Goal: Task Accomplishment & Management: Use online tool/utility

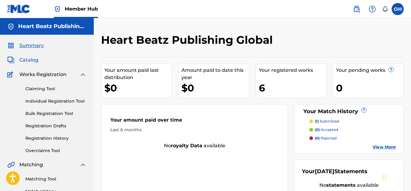
click at [22, 59] on span "Catalog" at bounding box center [28, 60] width 19 height 7
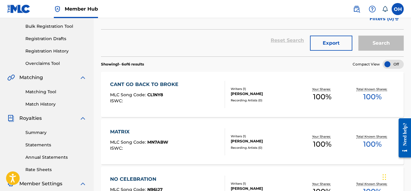
scroll to position [88, 0]
click at [237, 97] on div "Writers ( 1 ) [PERSON_NAME] Recording Artists ( 0 )" at bounding box center [261, 95] width 72 height 16
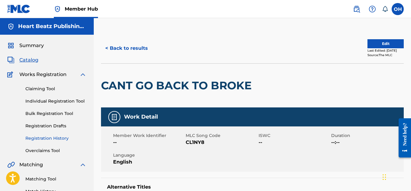
click at [49, 138] on link "Registration History" at bounding box center [55, 138] width 61 height 6
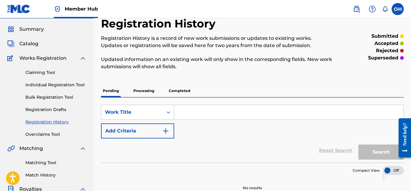
scroll to position [18, 0]
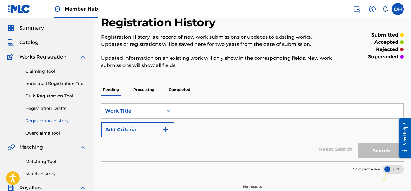
click at [140, 88] on p "Processing" at bounding box center [144, 89] width 24 height 13
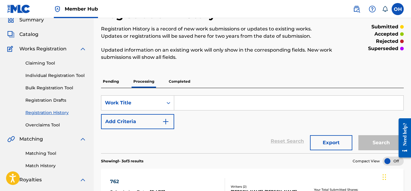
scroll to position [25, 0]
click at [178, 83] on p "Completed" at bounding box center [179, 82] width 25 height 13
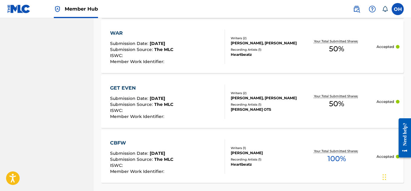
scroll to position [646, 0]
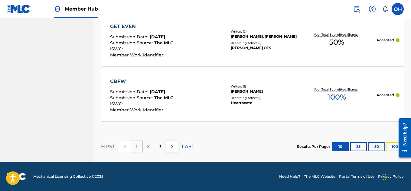
click at [393, 146] on button "100" at bounding box center [395, 146] width 17 height 9
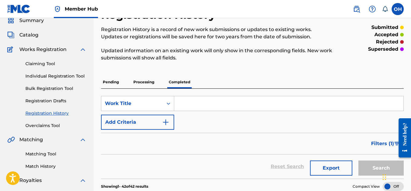
scroll to position [21, 0]
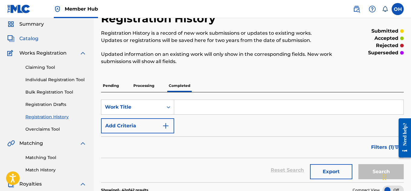
click at [26, 38] on span "Catalog" at bounding box center [28, 38] width 19 height 7
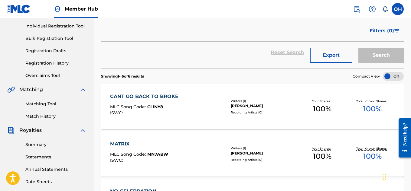
scroll to position [75, 0]
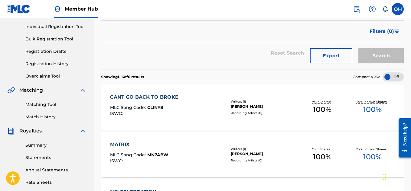
click at [151, 97] on div "CANT GO BACK TO BROKE" at bounding box center [145, 97] width 71 height 7
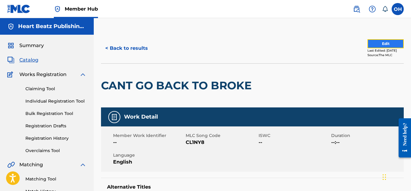
click at [376, 46] on button "Edit" at bounding box center [385, 43] width 36 height 9
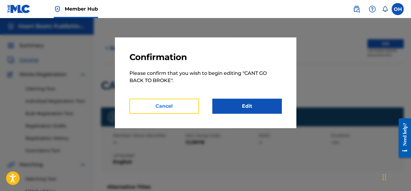
click at [155, 108] on button "Cancel" at bounding box center [164, 106] width 70 height 15
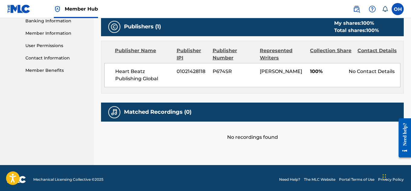
scroll to position [265, 0]
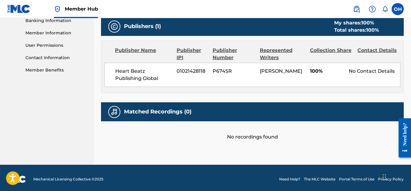
click at [243, 140] on div "No recordings found" at bounding box center [252, 131] width 303 height 19
click at [246, 137] on div "No recordings found" at bounding box center [252, 131] width 303 height 19
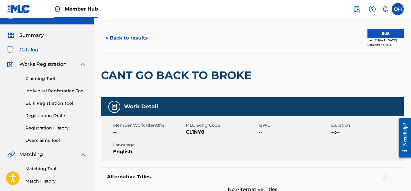
scroll to position [10, 0]
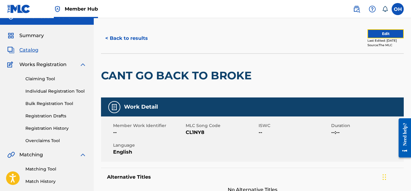
drag, startPoint x: 364, startPoint y: 33, endPoint x: 349, endPoint y: 76, distance: 46.0
click at [350, 75] on div "< Back to results Edit Last Edited: [DATE] Source: The MLC CANT GO BACK TO BROKE" at bounding box center [252, 60] width 303 height 74
click at [349, 72] on div "CANT GO BACK TO BROKE" at bounding box center [252, 76] width 303 height 44
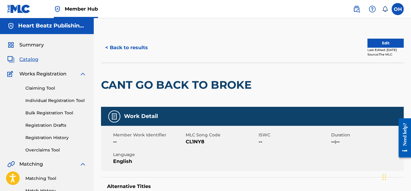
scroll to position [0, 0]
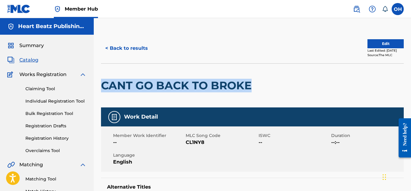
drag, startPoint x: 102, startPoint y: 85, endPoint x: 250, endPoint y: 76, distance: 147.6
click at [250, 76] on div "CANT GO BACK TO BROKE" at bounding box center [178, 86] width 154 height 44
copy h2 "CANT GO BACK TO BROKE"
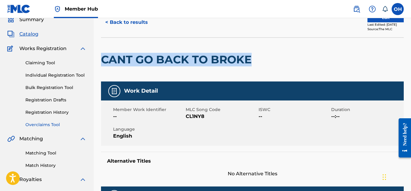
scroll to position [26, 0]
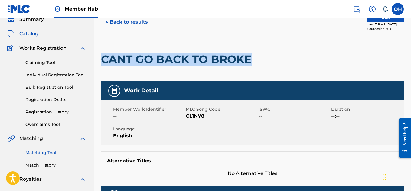
click at [43, 152] on link "Matching Tool" at bounding box center [55, 153] width 61 height 6
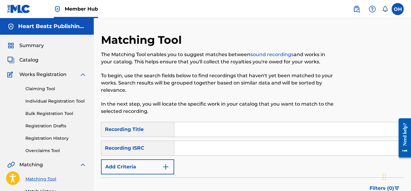
click at [191, 132] on input "Search Form" at bounding box center [288, 129] width 229 height 15
paste input "CANT GO BACK TO BROKE"
type input "CANT GO BACK TO BROKE"
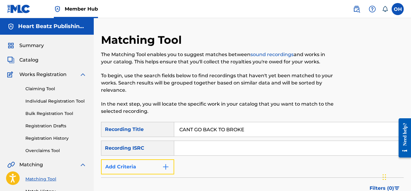
click at [164, 164] on img "Search Form" at bounding box center [165, 167] width 7 height 7
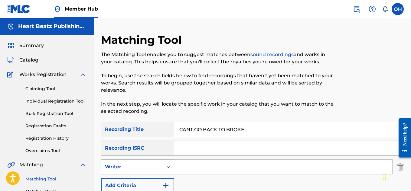
click at [161, 163] on div "Writer" at bounding box center [132, 167] width 62 height 11
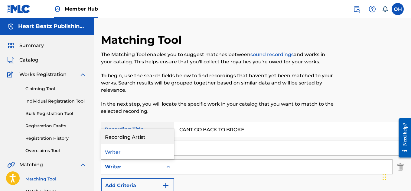
click at [153, 140] on div "Recording Artist" at bounding box center [137, 136] width 73 height 15
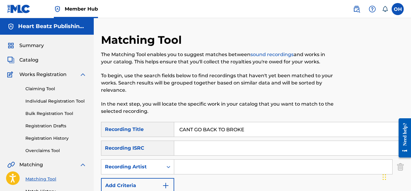
click at [185, 166] on input "Search Form" at bounding box center [283, 167] width 218 height 15
type input "heartbeatz"
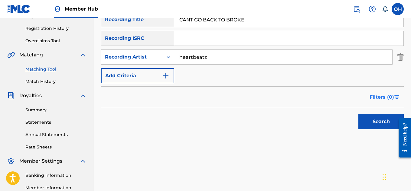
scroll to position [110, 0]
click at [381, 119] on button "Search" at bounding box center [380, 121] width 45 height 15
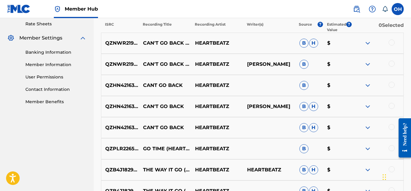
scroll to position [234, 0]
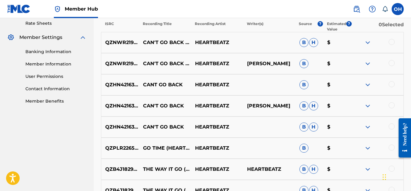
click at [391, 41] on div at bounding box center [392, 42] width 6 height 6
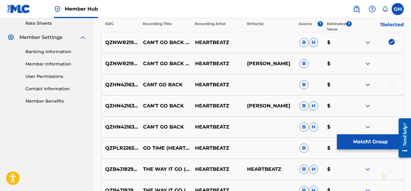
click at [392, 59] on div "QZNWR2197941 CAN'T GO BACK TO BROKE HEARTBEATZ [PERSON_NAME] B $" at bounding box center [252, 63] width 303 height 21
click at [391, 60] on div at bounding box center [392, 63] width 6 height 6
click at [391, 85] on div at bounding box center [392, 84] width 6 height 6
click at [391, 103] on div at bounding box center [392, 106] width 6 height 6
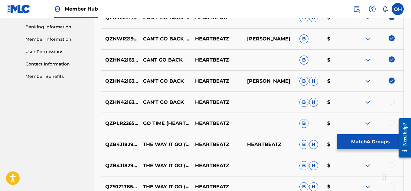
scroll to position [259, 0]
click at [391, 104] on div at bounding box center [392, 102] width 6 height 6
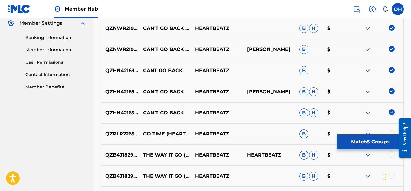
scroll to position [233, 0]
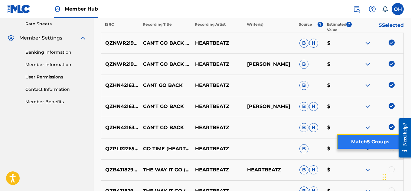
click at [364, 136] on button "Match 5 Groups" at bounding box center [370, 142] width 67 height 15
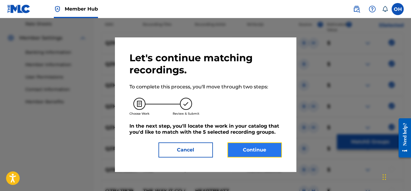
click at [256, 152] on button "Continue" at bounding box center [254, 150] width 54 height 15
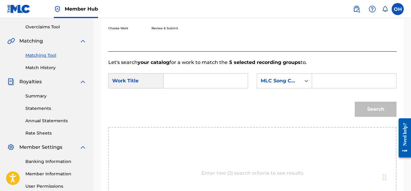
scroll to position [124, 0]
click at [177, 86] on input "Search Form" at bounding box center [206, 81] width 74 height 15
paste input "CANT GO BACK TO BROKE"
type input "CANT GO BACK TO BROKE"
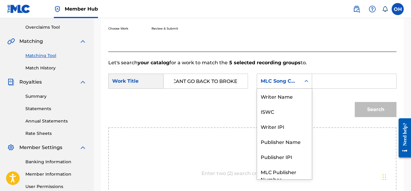
scroll to position [0, 0]
click at [309, 87] on div "Search Form" at bounding box center [306, 81] width 11 height 11
click at [296, 104] on div "Writer Name" at bounding box center [284, 96] width 55 height 15
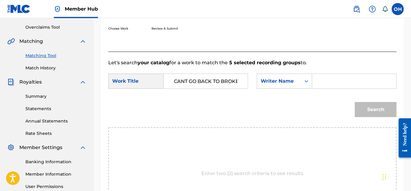
click at [341, 85] on input "Search Form" at bounding box center [354, 81] width 74 height 15
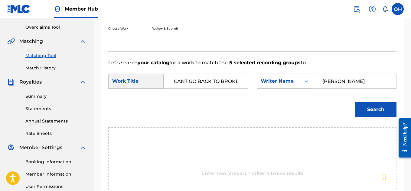
type input "[PERSON_NAME]"
click at [355, 102] on button "Search" at bounding box center [376, 109] width 42 height 15
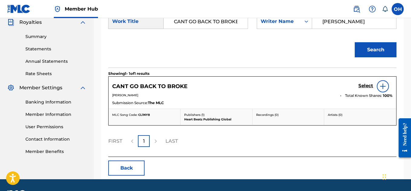
scroll to position [184, 0]
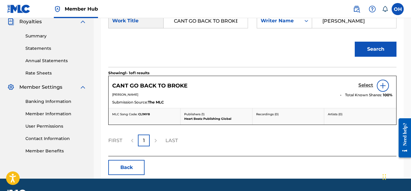
click at [365, 88] on h5 "Select" at bounding box center [365, 86] width 15 height 6
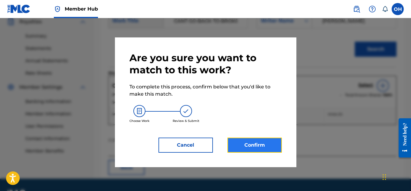
click at [241, 148] on button "Confirm" at bounding box center [254, 145] width 54 height 15
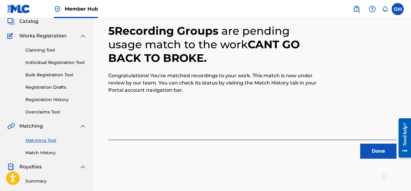
scroll to position [47, 0]
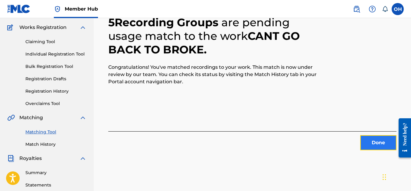
click at [364, 141] on button "Done" at bounding box center [378, 142] width 36 height 15
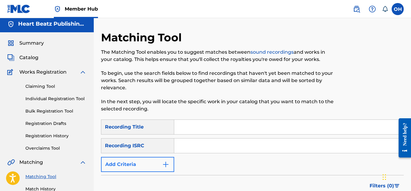
scroll to position [0, 0]
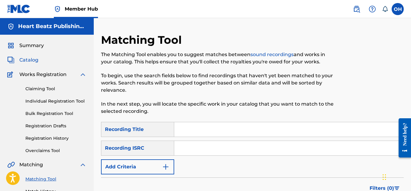
click at [38, 61] on span "Catalog" at bounding box center [28, 60] width 19 height 7
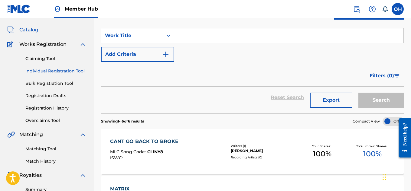
scroll to position [30, 0]
click at [51, 59] on link "Claiming Tool" at bounding box center [55, 59] width 61 height 6
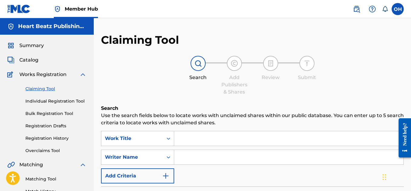
click at [205, 140] on input "Search Form" at bounding box center [288, 139] width 229 height 15
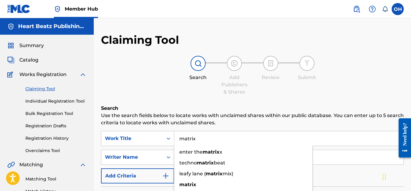
type input "matrix"
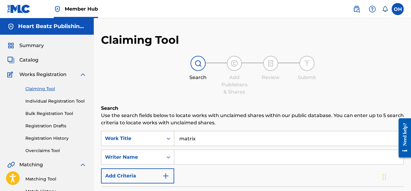
click at [199, 158] on input "Search Form" at bounding box center [288, 157] width 229 height 15
type input "[PERSON_NAME]"
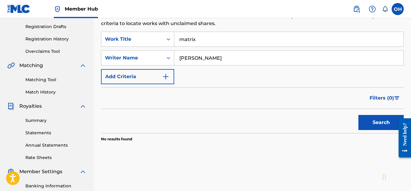
scroll to position [100, 0]
click at [366, 129] on button "Search" at bounding box center [380, 122] width 45 height 15
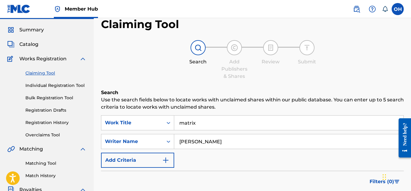
scroll to position [14, 0]
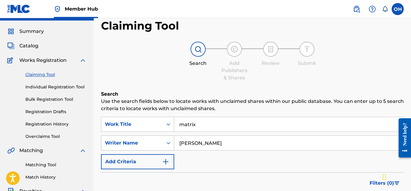
drag, startPoint x: 210, startPoint y: 147, endPoint x: 153, endPoint y: 145, distance: 57.2
click at [153, 145] on div "SearchWithCriteria2fbd7f27-48f2-48ee-8cdf-bc434e07e317 Writer Name [PERSON_NAME]" at bounding box center [252, 143] width 303 height 15
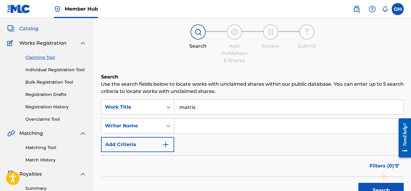
click at [30, 30] on span "Catalog" at bounding box center [28, 28] width 19 height 7
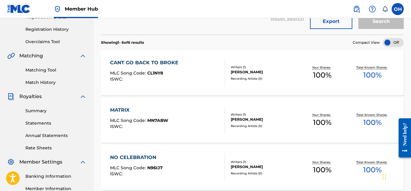
scroll to position [110, 0]
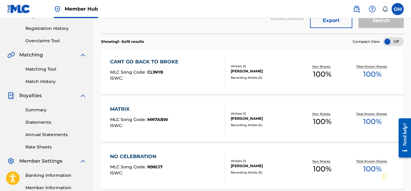
click at [166, 60] on div "CANT GO BACK TO BROKE" at bounding box center [145, 61] width 71 height 7
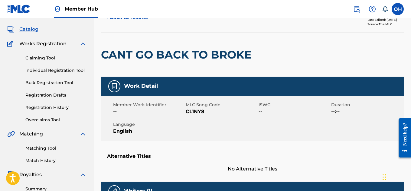
scroll to position [8, 0]
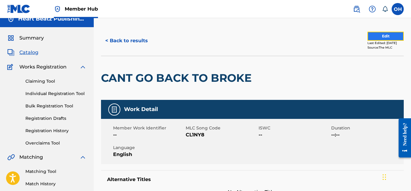
click at [372, 37] on button "Edit" at bounding box center [385, 36] width 36 height 9
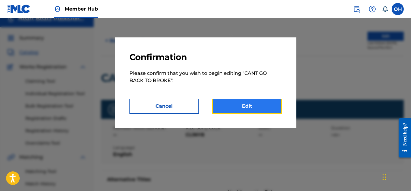
click at [240, 107] on link "Edit" at bounding box center [247, 106] width 70 height 15
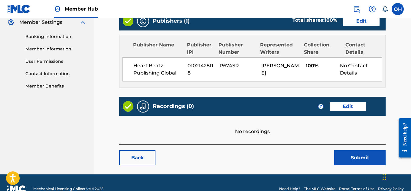
scroll to position [250, 0]
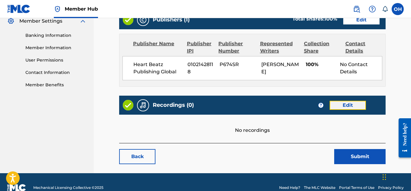
click at [350, 106] on link "Edit" at bounding box center [348, 105] width 36 height 9
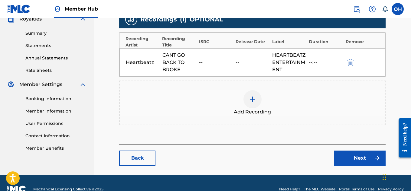
scroll to position [187, 0]
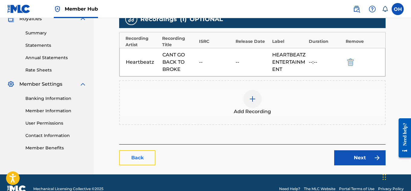
click at [132, 159] on link "Back" at bounding box center [137, 158] width 36 height 15
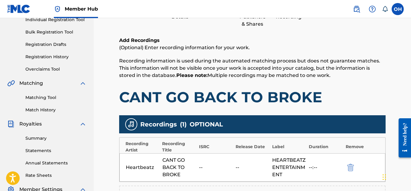
scroll to position [69, 0]
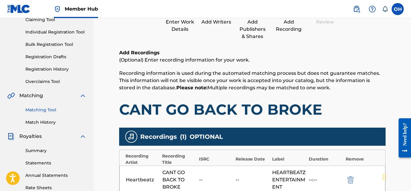
click at [44, 109] on link "Matching Tool" at bounding box center [55, 110] width 61 height 6
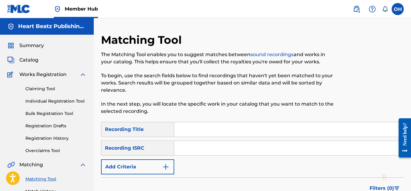
click at [182, 126] on input "Search Form" at bounding box center [288, 129] width 229 height 15
click at [33, 58] on span "Catalog" at bounding box center [28, 60] width 19 height 7
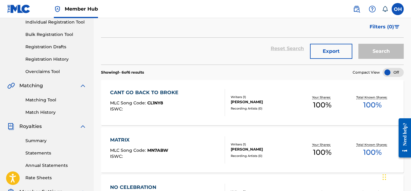
scroll to position [80, 0]
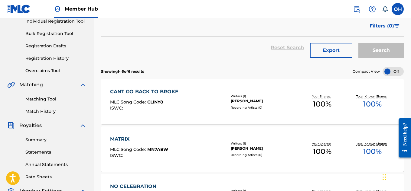
click at [153, 92] on div "CANT GO BACK TO BROKE" at bounding box center [145, 91] width 71 height 7
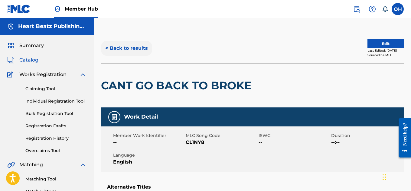
click at [139, 50] on button "< Back to results" at bounding box center [126, 48] width 51 height 15
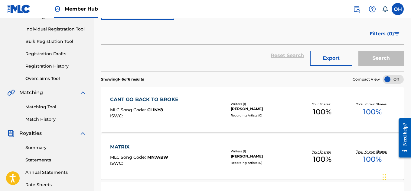
scroll to position [73, 0]
click at [39, 111] on div "Matching Tool Match History" at bounding box center [46, 109] width 79 height 26
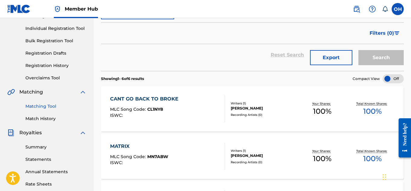
click at [41, 108] on link "Matching Tool" at bounding box center [55, 106] width 61 height 6
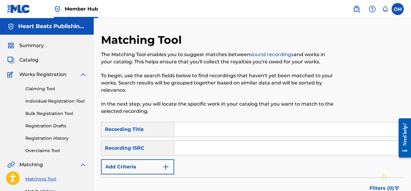
click at [204, 127] on input "Search Form" at bounding box center [288, 129] width 229 height 15
type input "matrix"
click at [196, 149] on input "Search Form" at bounding box center [288, 148] width 229 height 15
type input "[PERSON_NAME]"
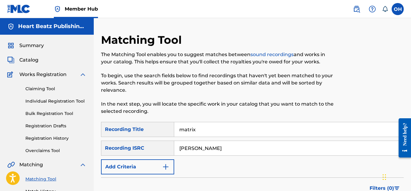
click at [42, 92] on div "Claiming Tool Individual Registration Tool Bulk Registration Tool Registration …" at bounding box center [46, 116] width 79 height 76
click at [45, 88] on link "Claiming Tool" at bounding box center [55, 89] width 61 height 6
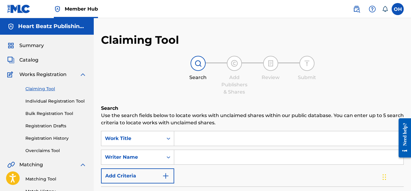
click at [184, 145] on input "Search Form" at bounding box center [288, 139] width 229 height 15
type input "martix"
click at [255, 124] on p "Use the search fields below to locate works with unclaimed shares within our pu…" at bounding box center [252, 119] width 303 height 15
click at [201, 153] on input "Search Form" at bounding box center [288, 157] width 229 height 15
type input "[PERSON_NAME]"
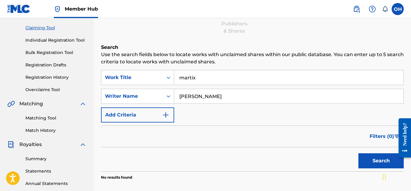
scroll to position [61, 0]
click at [374, 161] on button "Search" at bounding box center [380, 161] width 45 height 15
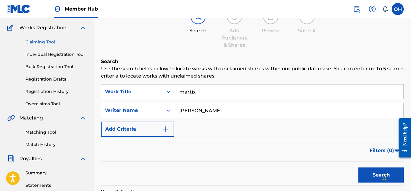
scroll to position [50, 0]
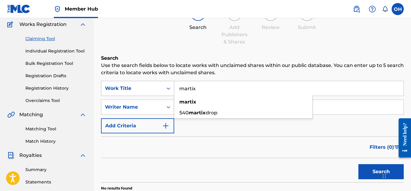
drag, startPoint x: 205, startPoint y: 88, endPoint x: 156, endPoint y: 89, distance: 49.6
click at [156, 89] on div "SearchWithCriteria0dcd609a-e204-40ed-b3ef-5eb6e70eaeea Work Title martix martix…" at bounding box center [252, 88] width 303 height 15
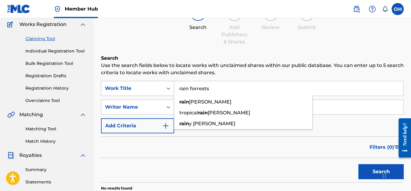
type input "rain forrests"
click at [358, 165] on button "Search" at bounding box center [380, 172] width 45 height 15
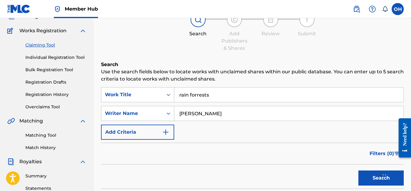
scroll to position [42, 0]
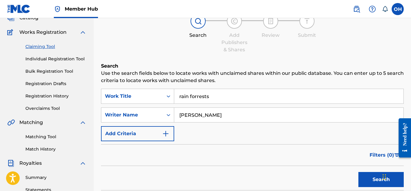
click at [41, 50] on div "Claiming Tool Individual Registration Tool Bulk Registration Tool Registration …" at bounding box center [46, 74] width 79 height 76
click at [47, 137] on link "Matching Tool" at bounding box center [55, 137] width 61 height 6
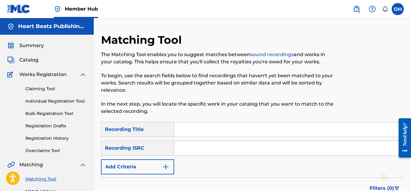
click at [188, 130] on input "Search Form" at bounding box center [288, 129] width 229 height 15
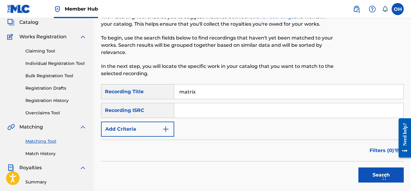
scroll to position [38, 0]
type input "matrix"
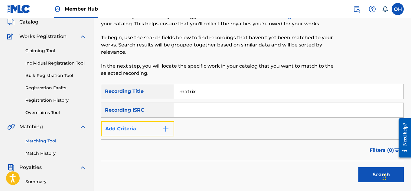
click at [162, 126] on button "Add Criteria" at bounding box center [137, 129] width 73 height 15
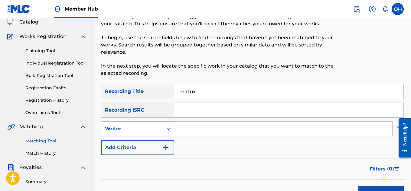
click at [158, 128] on div "Writer" at bounding box center [132, 129] width 54 height 7
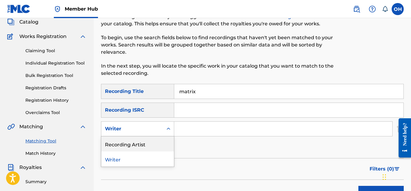
click at [139, 142] on div "Recording Artist" at bounding box center [137, 144] width 73 height 15
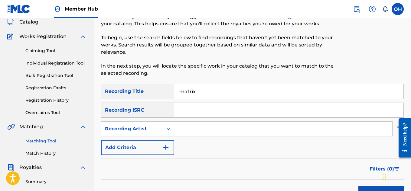
click at [188, 135] on input "Search Form" at bounding box center [283, 129] width 218 height 15
type input "heartbeatz"
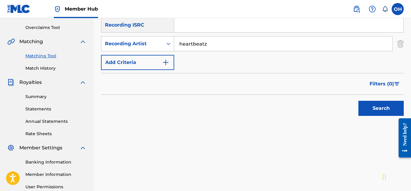
scroll to position [126, 0]
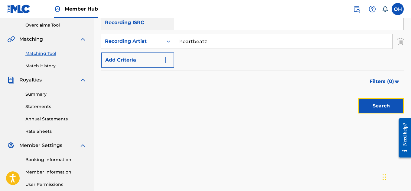
click at [383, 105] on button "Search" at bounding box center [380, 106] width 45 height 15
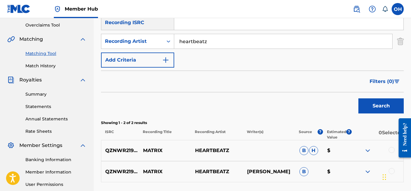
scroll to position [184, 0]
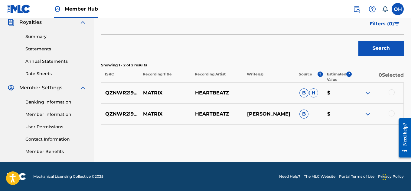
click at [391, 92] on div at bounding box center [392, 93] width 6 height 6
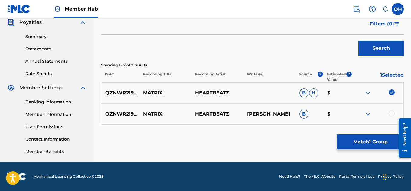
click at [387, 113] on div at bounding box center [377, 114] width 52 height 7
click at [370, 115] on img at bounding box center [367, 114] width 7 height 7
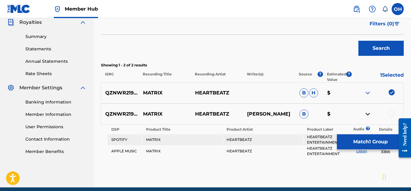
click at [367, 114] on img at bounding box center [367, 114] width 7 height 7
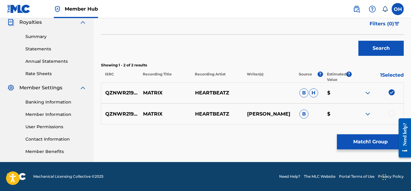
click at [365, 93] on img at bounding box center [367, 93] width 7 height 7
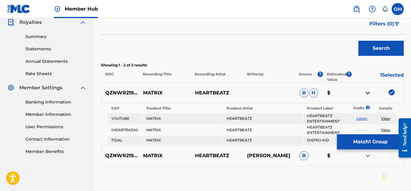
click at [365, 93] on img at bounding box center [367, 93] width 7 height 7
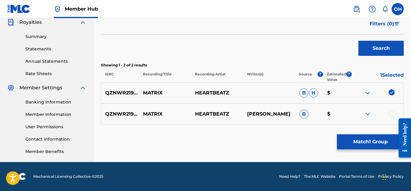
click at [393, 114] on div at bounding box center [392, 114] width 6 height 6
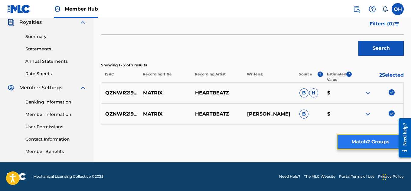
click at [368, 147] on button "Match 2 Groups" at bounding box center [370, 142] width 67 height 15
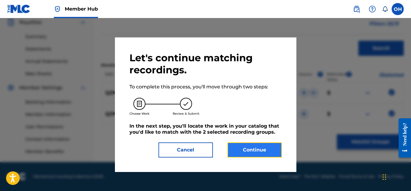
click at [263, 150] on button "Continue" at bounding box center [254, 150] width 54 height 15
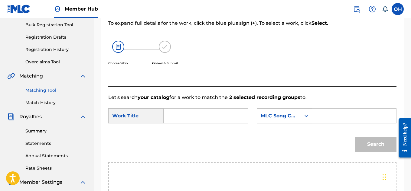
scroll to position [86, 0]
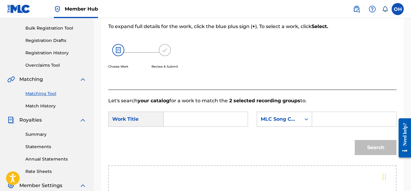
click at [198, 127] on input "Search Form" at bounding box center [206, 119] width 74 height 15
type input "matrix"
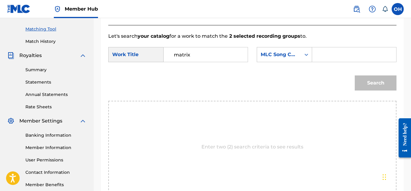
scroll to position [151, 0]
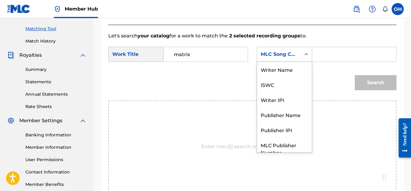
click at [309, 60] on div "Search Form" at bounding box center [306, 54] width 11 height 11
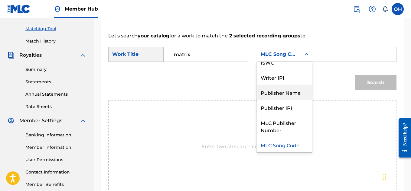
scroll to position [0, 0]
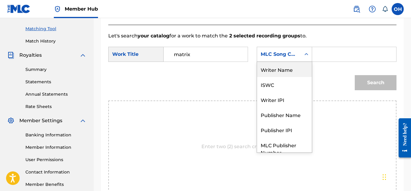
click at [281, 76] on div "Writer Name" at bounding box center [284, 69] width 55 height 15
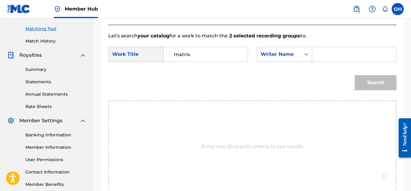
click at [330, 61] on input "Search Form" at bounding box center [354, 54] width 74 height 15
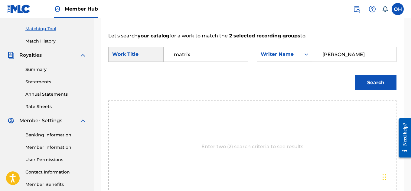
type input "[PERSON_NAME]"
click at [355, 75] on button "Search" at bounding box center [376, 82] width 42 height 15
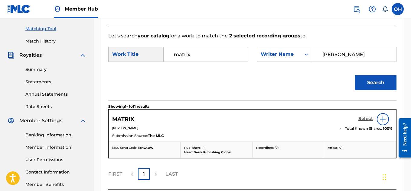
click at [364, 122] on h5 "Select" at bounding box center [365, 119] width 15 height 6
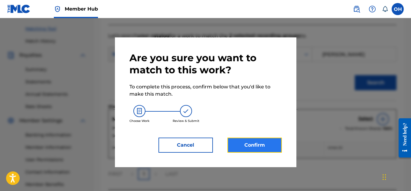
click at [265, 143] on button "Confirm" at bounding box center [254, 145] width 54 height 15
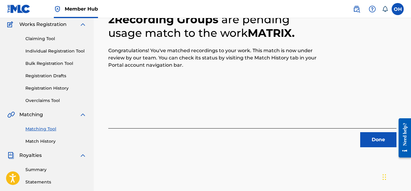
scroll to position [51, 0]
click at [380, 140] on button "Done" at bounding box center [378, 139] width 36 height 15
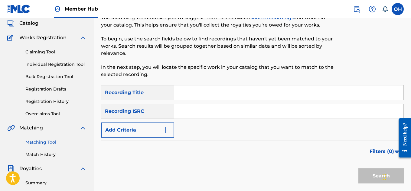
scroll to position [37, 0]
click at [195, 96] on input "Search Form" at bounding box center [288, 93] width 229 height 15
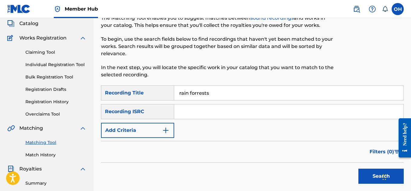
type input "rain forrests"
click at [358, 169] on button "Search" at bounding box center [380, 176] width 45 height 15
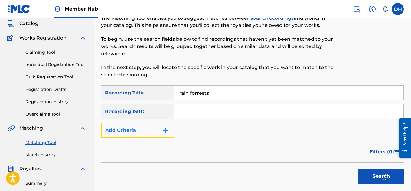
click at [165, 132] on img "Search Form" at bounding box center [165, 130] width 7 height 7
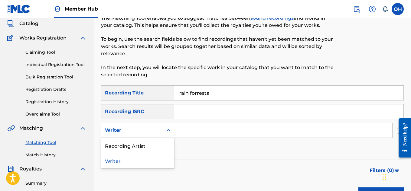
click at [154, 134] on div "Writer" at bounding box center [132, 130] width 62 height 11
click at [147, 147] on div "Recording Artist" at bounding box center [137, 145] width 73 height 15
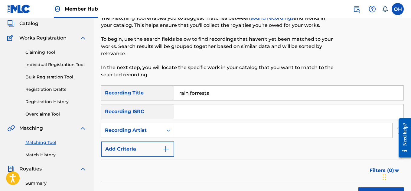
click at [192, 129] on input "Search Form" at bounding box center [283, 130] width 218 height 15
type input "heartbeatz"
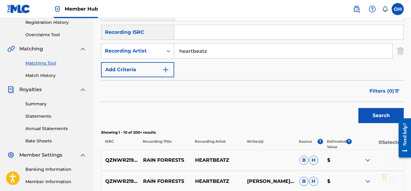
scroll to position [123, 0]
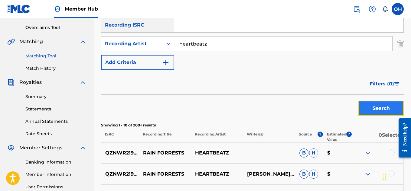
click at [374, 108] on button "Search" at bounding box center [380, 108] width 45 height 15
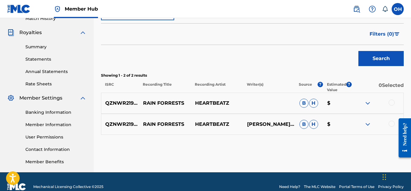
scroll to position [184, 0]
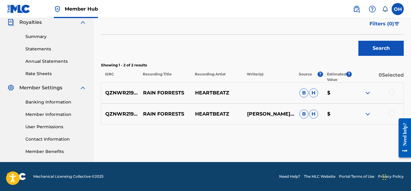
click at [393, 93] on div at bounding box center [392, 93] width 6 height 6
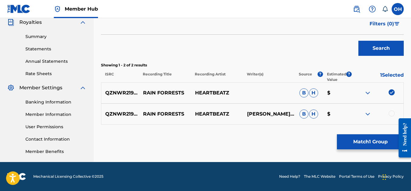
click at [392, 114] on div at bounding box center [392, 114] width 6 height 6
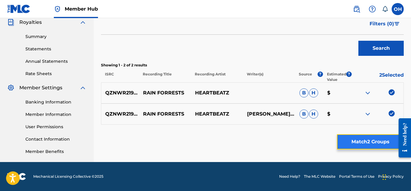
click at [371, 141] on button "Match 2 Groups" at bounding box center [370, 142] width 67 height 15
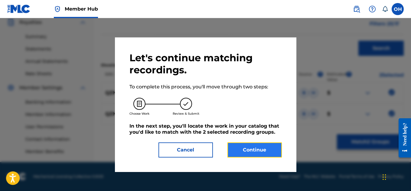
click at [244, 151] on button "Continue" at bounding box center [254, 150] width 54 height 15
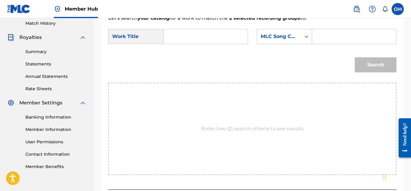
scroll to position [168, 0]
click at [207, 44] on input "Search Form" at bounding box center [206, 37] width 74 height 15
type input "t"
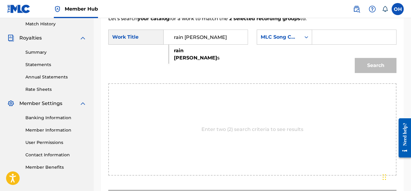
type input "rain [PERSON_NAME]"
click at [197, 61] on div "Search" at bounding box center [252, 67] width 288 height 31
click at [313, 40] on div "Search Form" at bounding box center [354, 37] width 84 height 15
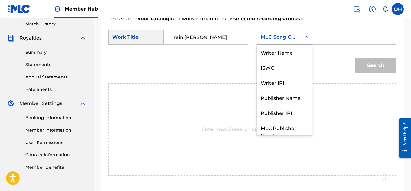
click at [305, 43] on div "Search Form" at bounding box center [306, 37] width 11 height 11
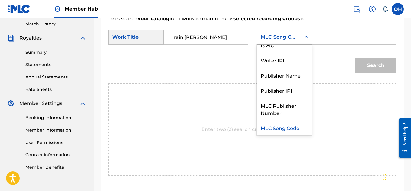
scroll to position [0, 0]
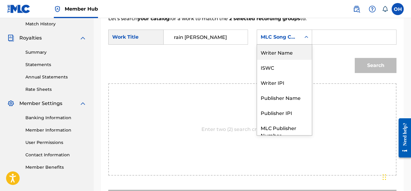
click at [288, 60] on div "Writer Name" at bounding box center [284, 52] width 55 height 15
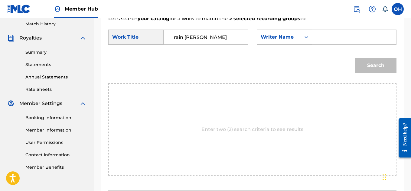
click at [324, 44] on input "Search Form" at bounding box center [354, 37] width 74 height 15
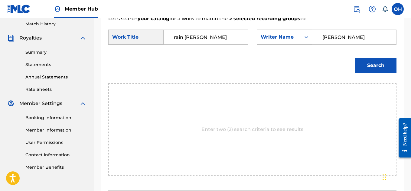
type input "[PERSON_NAME]"
click at [355, 58] on button "Search" at bounding box center [376, 65] width 42 height 15
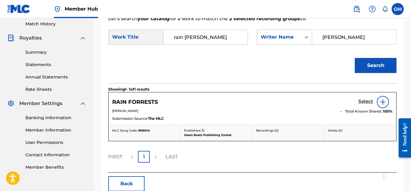
click at [366, 105] on h5 "Select" at bounding box center [365, 102] width 15 height 6
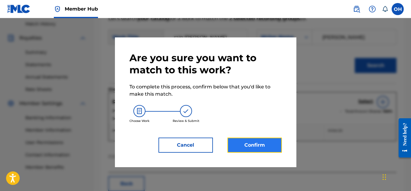
click at [240, 146] on button "Confirm" at bounding box center [254, 145] width 54 height 15
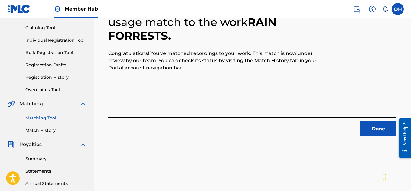
scroll to position [61, 0]
click at [377, 129] on button "Done" at bounding box center [378, 129] width 36 height 15
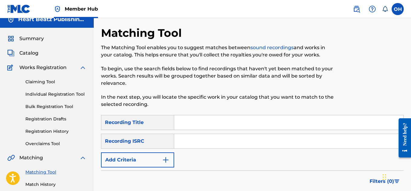
scroll to position [0, 0]
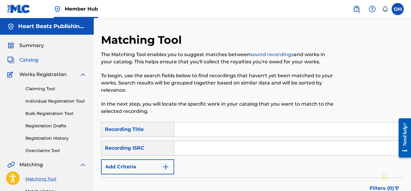
click at [35, 60] on span "Catalog" at bounding box center [28, 60] width 19 height 7
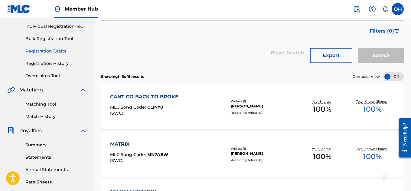
scroll to position [76, 0]
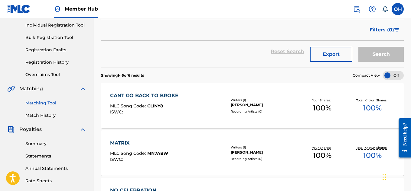
click at [42, 103] on link "Matching Tool" at bounding box center [55, 103] width 61 height 6
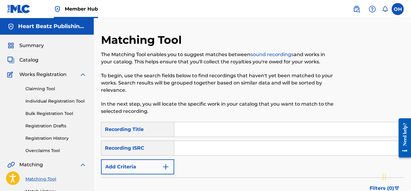
click at [189, 135] on input "Search Form" at bounding box center [288, 129] width 229 height 15
type input "no celebration"
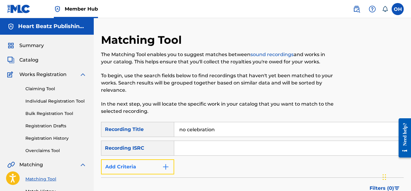
click at [167, 165] on img "Search Form" at bounding box center [165, 167] width 7 height 7
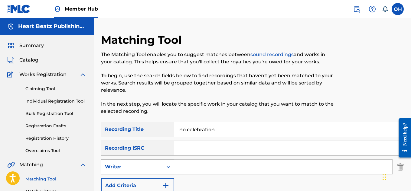
click at [155, 168] on div "Writer" at bounding box center [132, 167] width 54 height 7
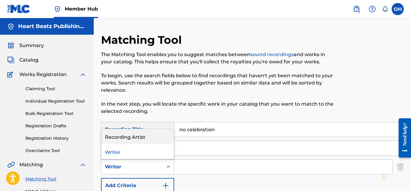
click at [156, 139] on div "Recording Artist" at bounding box center [137, 136] width 73 height 15
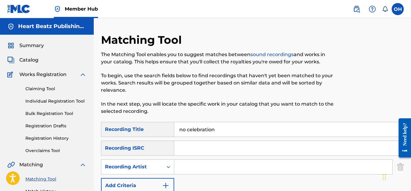
click at [182, 168] on input "Search Form" at bounding box center [283, 167] width 218 height 15
type input "heartbeatz"
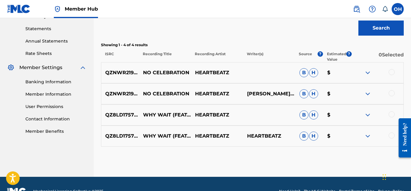
scroll to position [204, 0]
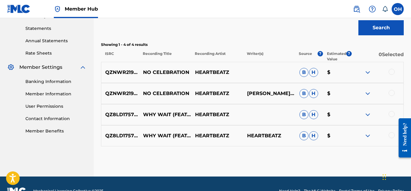
click at [390, 71] on div at bounding box center [392, 72] width 6 height 6
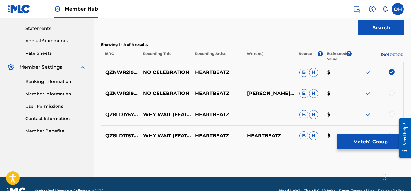
click at [392, 92] on div at bounding box center [392, 93] width 6 height 6
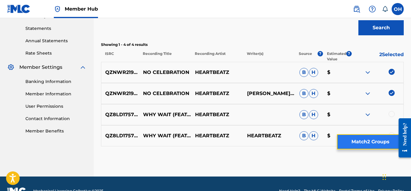
click at [368, 141] on button "Match 2 Groups" at bounding box center [370, 142] width 67 height 15
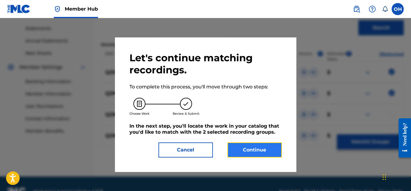
click at [249, 153] on button "Continue" at bounding box center [254, 150] width 54 height 15
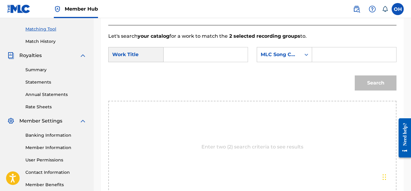
scroll to position [148, 0]
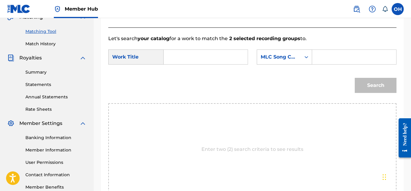
click at [200, 64] on input "Search Form" at bounding box center [206, 57] width 74 height 15
type input "no"
click at [336, 64] on input "Search Form" at bounding box center [354, 57] width 74 height 15
type input "[PERSON_NAME]"
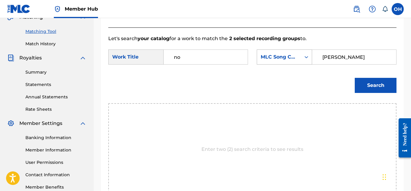
click at [307, 60] on icon "Search Form" at bounding box center [306, 57] width 6 height 6
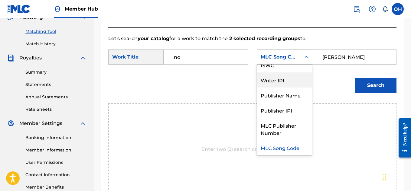
scroll to position [0, 0]
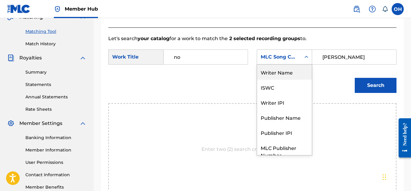
click at [288, 80] on div "Writer Name" at bounding box center [284, 72] width 55 height 15
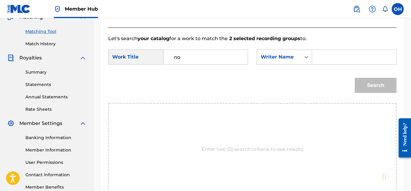
click at [338, 64] on input "Search Form" at bounding box center [354, 57] width 74 height 15
type input "o"
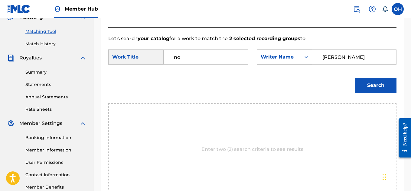
type input "[PERSON_NAME]"
click at [355, 78] on button "Search" at bounding box center [376, 85] width 42 height 15
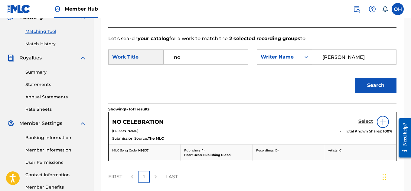
click at [368, 125] on h5 "Select" at bounding box center [365, 122] width 15 height 6
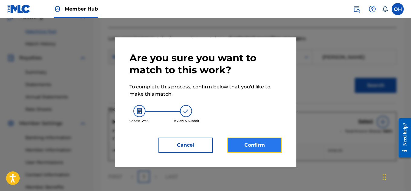
click at [247, 142] on button "Confirm" at bounding box center [254, 145] width 54 height 15
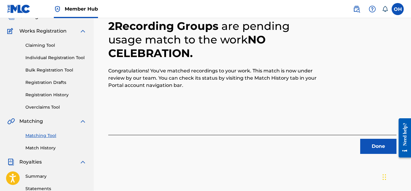
scroll to position [34, 0]
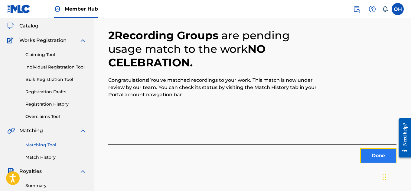
click at [374, 155] on button "Done" at bounding box center [378, 156] width 36 height 15
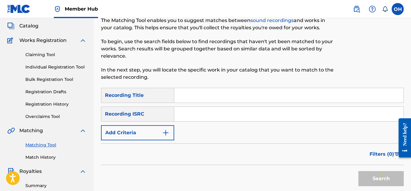
scroll to position [0, 0]
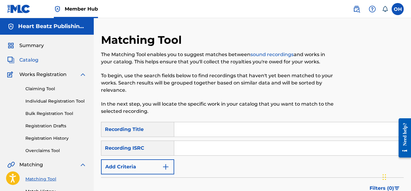
click at [28, 59] on span "Catalog" at bounding box center [28, 60] width 19 height 7
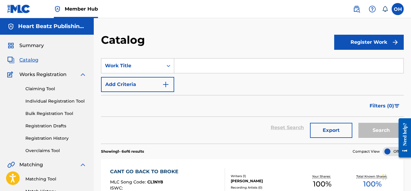
click at [187, 67] on input "Search Form" at bounding box center [288, 66] width 229 height 15
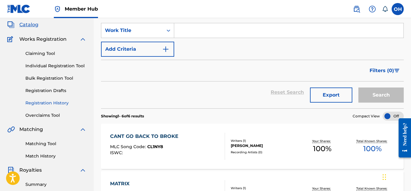
scroll to position [36, 0]
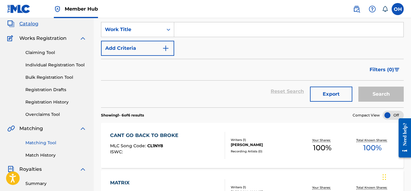
click at [45, 141] on link "Matching Tool" at bounding box center [55, 143] width 61 height 6
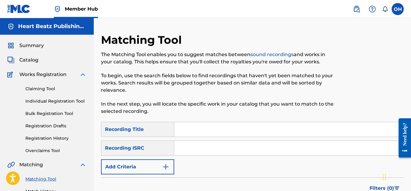
click at [195, 128] on input "Search Form" at bounding box center [288, 129] width 229 height 15
type input "rocky roads"
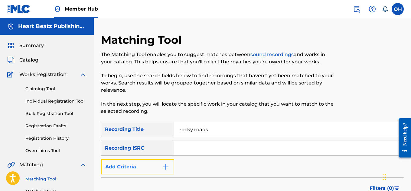
click at [167, 169] on img "Search Form" at bounding box center [165, 167] width 7 height 7
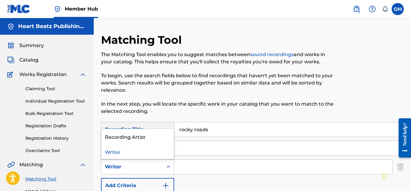
click at [156, 169] on div "Writer" at bounding box center [132, 167] width 54 height 7
click at [156, 137] on div "Recording Artist" at bounding box center [137, 136] width 73 height 15
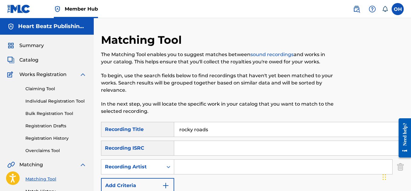
click at [196, 170] on input "Search Form" at bounding box center [283, 167] width 218 height 15
type input "heartbeatz"
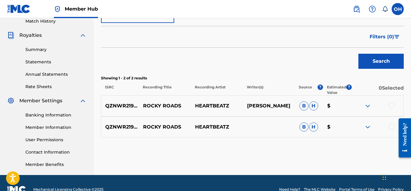
scroll to position [171, 0]
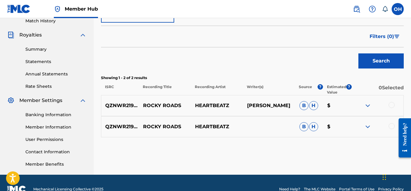
click at [393, 106] on div at bounding box center [392, 105] width 6 height 6
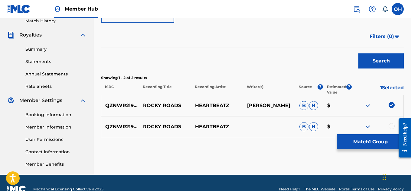
click at [390, 126] on div at bounding box center [392, 126] width 6 height 6
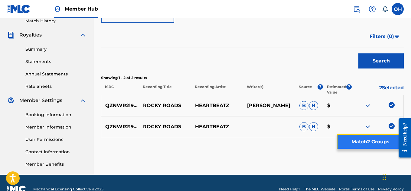
click at [376, 144] on button "Match 2 Groups" at bounding box center [370, 142] width 67 height 15
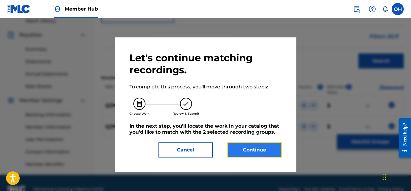
click at [253, 148] on button "Continue" at bounding box center [254, 150] width 54 height 15
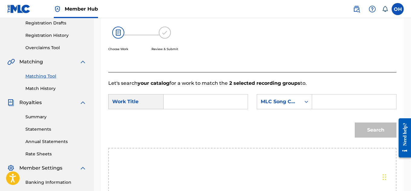
scroll to position [102, 0]
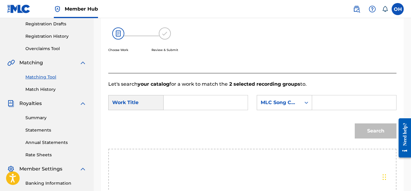
click at [218, 110] on input "Search Form" at bounding box center [206, 103] width 74 height 15
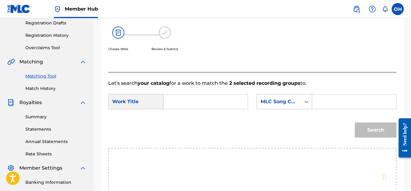
click at [277, 106] on div "MLC Song Code" at bounding box center [279, 101] width 37 height 7
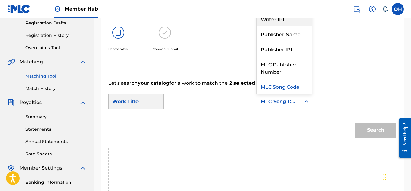
scroll to position [0, 0]
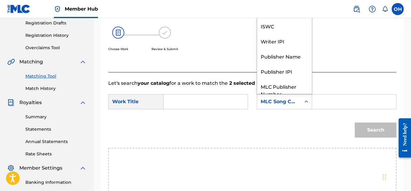
click at [281, 18] on div "Writer Name" at bounding box center [284, 10] width 55 height 15
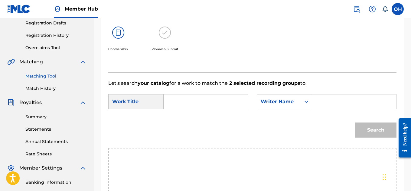
click at [330, 109] on input "Search Form" at bounding box center [354, 102] width 74 height 15
type input "[PERSON_NAME]"
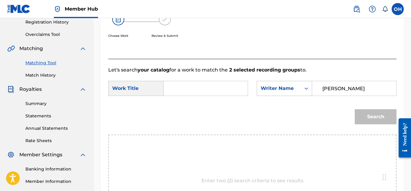
click at [222, 96] on input "Search Form" at bounding box center [206, 88] width 74 height 15
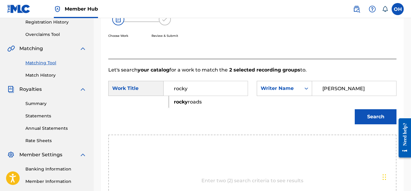
type input "rocky"
click at [355, 109] on button "Search" at bounding box center [376, 116] width 42 height 15
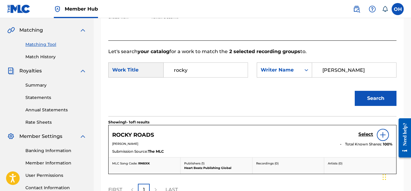
scroll to position [135, 0]
click at [365, 137] on h5 "Select" at bounding box center [365, 135] width 15 height 6
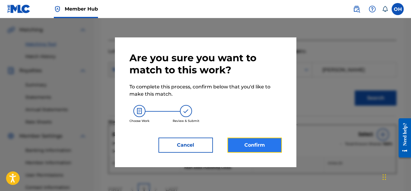
click at [262, 141] on button "Confirm" at bounding box center [254, 145] width 54 height 15
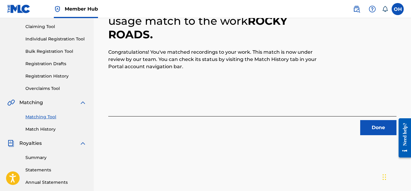
scroll to position [63, 0]
click at [373, 129] on button "Done" at bounding box center [378, 127] width 36 height 15
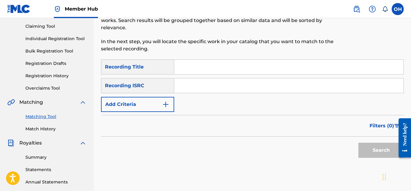
scroll to position [0, 0]
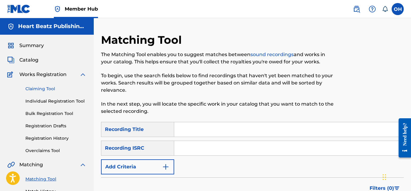
click at [50, 89] on link "Claiming Tool" at bounding box center [55, 89] width 61 height 6
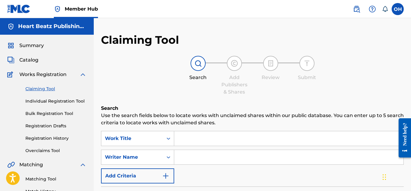
click at [197, 148] on div "SearchWithCriteria0dcd609a-e204-40ed-b3ef-5eb6e70eaeea Work Title SearchWithCri…" at bounding box center [252, 157] width 303 height 53
click at [196, 139] on input "Search Form" at bounding box center [288, 139] width 229 height 15
type input "she got me in awe"
click at [183, 159] on input "Search Form" at bounding box center [288, 157] width 229 height 15
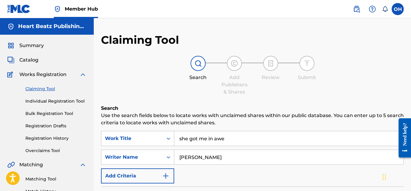
type input "[PERSON_NAME]"
drag, startPoint x: 228, startPoint y: 139, endPoint x: 166, endPoint y: 140, distance: 62.6
click at [166, 140] on div "SearchWithCriteria0dcd609a-e204-40ed-b3ef-5eb6e70eaeea Work Title she got me in…" at bounding box center [252, 138] width 303 height 15
click at [44, 178] on link "Matching Tool" at bounding box center [55, 179] width 61 height 6
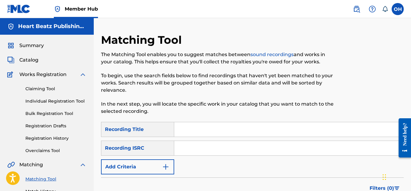
click at [185, 131] on input "Search Form" at bounding box center [288, 129] width 229 height 15
paste input "she got me in awe"
type input "she got me in awe"
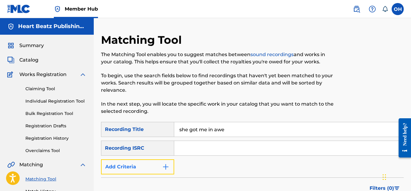
click at [171, 164] on button "Add Criteria" at bounding box center [137, 167] width 73 height 15
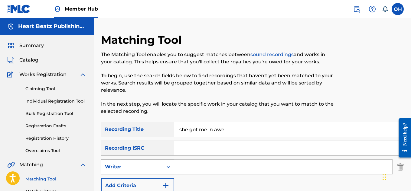
click at [152, 166] on div "Writer" at bounding box center [132, 167] width 54 height 7
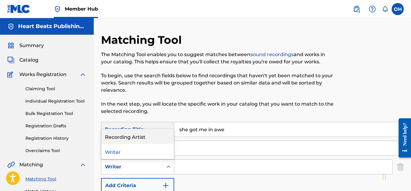
click at [146, 139] on div "Recording Artist" at bounding box center [137, 136] width 73 height 15
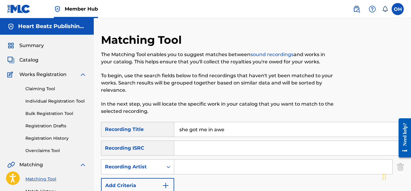
click at [186, 167] on input "Search Form" at bounding box center [283, 167] width 218 height 15
type input "o"
type input "heartbeatz"
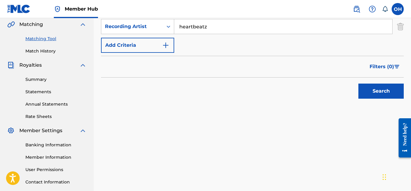
scroll to position [141, 0]
click at [369, 87] on button "Search" at bounding box center [380, 90] width 45 height 15
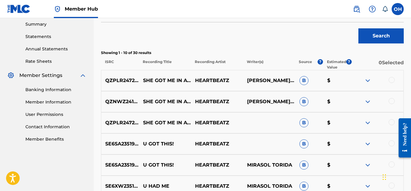
scroll to position [196, 0]
click at [391, 121] on div at bounding box center [392, 122] width 6 height 6
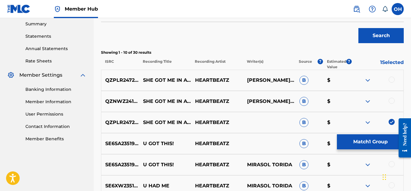
click at [390, 101] on div at bounding box center [392, 101] width 6 height 6
click at [393, 81] on div at bounding box center [392, 80] width 6 height 6
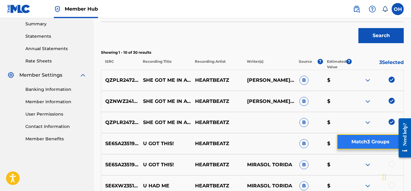
click at [367, 141] on button "Match 3 Groups" at bounding box center [370, 142] width 67 height 15
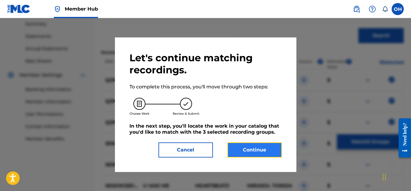
click at [266, 154] on button "Continue" at bounding box center [254, 150] width 54 height 15
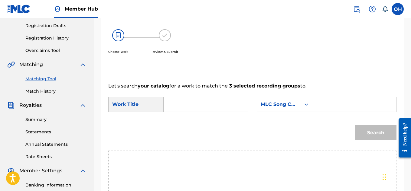
scroll to position [100, 0]
click at [207, 113] on input "Search Form" at bounding box center [206, 105] width 74 height 15
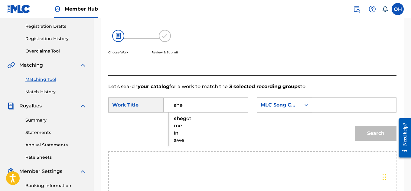
type input "she"
click at [317, 113] on input "Search Form" at bounding box center [354, 105] width 74 height 15
click at [302, 111] on div "Search Form" at bounding box center [306, 105] width 11 height 11
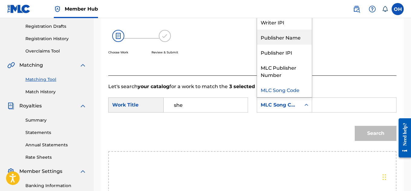
scroll to position [0, 0]
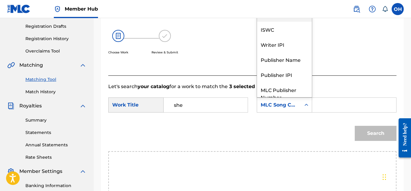
click at [280, 22] on div "Writer Name" at bounding box center [284, 14] width 55 height 15
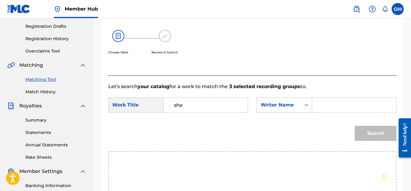
click at [323, 113] on input "Search Form" at bounding box center [354, 105] width 74 height 15
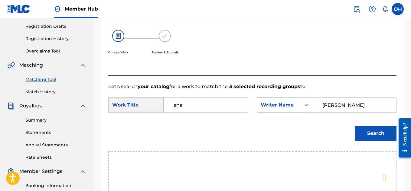
type input "[PERSON_NAME]"
click at [355, 126] on button "Search" at bounding box center [376, 133] width 42 height 15
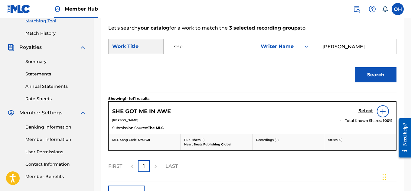
scroll to position [158, 0]
click at [366, 114] on h5 "Select" at bounding box center [365, 112] width 15 height 6
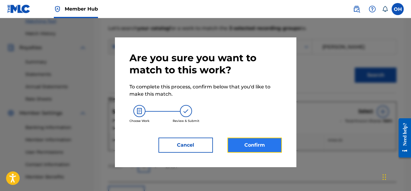
click at [248, 147] on button "Confirm" at bounding box center [254, 145] width 54 height 15
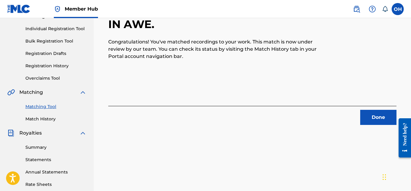
scroll to position [73, 0]
click at [377, 121] on button "Done" at bounding box center [378, 117] width 36 height 15
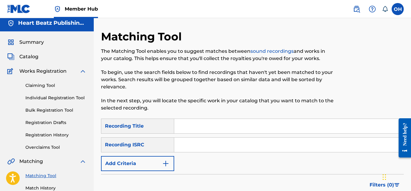
scroll to position [0, 0]
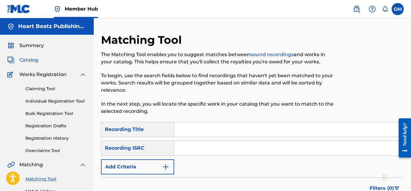
click at [37, 60] on span "Catalog" at bounding box center [28, 60] width 19 height 7
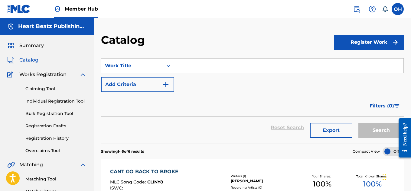
click at [61, 119] on div "Claiming Tool Individual Registration Tool Bulk Registration Tool Registration …" at bounding box center [46, 116] width 79 height 76
click at [51, 124] on link "Registration Drafts" at bounding box center [55, 126] width 61 height 6
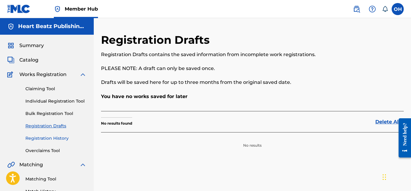
click at [55, 138] on link "Registration History" at bounding box center [55, 138] width 61 height 6
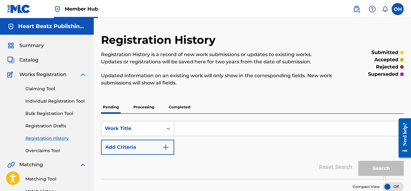
click at [149, 106] on p "Processing" at bounding box center [144, 107] width 24 height 13
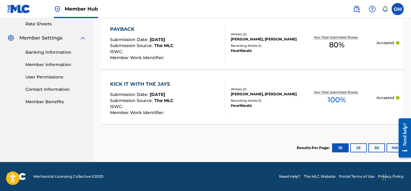
scroll to position [233, 0]
click at [372, 147] on button "50" at bounding box center [376, 148] width 17 height 9
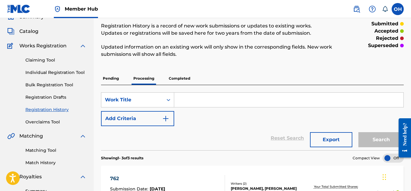
scroll to position [5, 0]
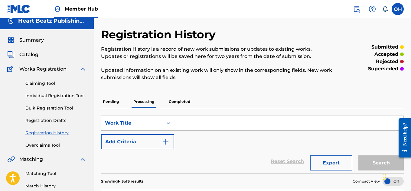
click at [178, 102] on p "Completed" at bounding box center [179, 102] width 25 height 13
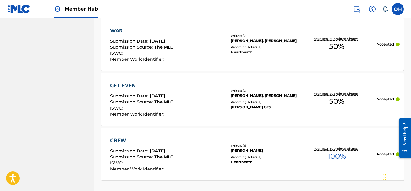
scroll to position [646, 0]
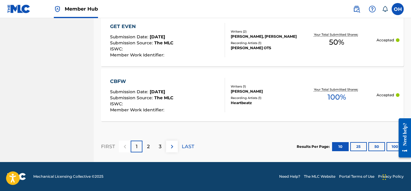
click at [397, 142] on div at bounding box center [402, 138] width 17 height 49
click at [391, 149] on button "100" at bounding box center [395, 146] width 17 height 9
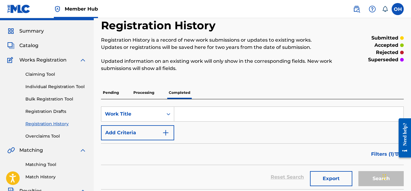
scroll to position [0, 0]
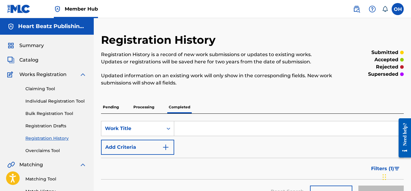
click at [117, 103] on p "Pending" at bounding box center [111, 107] width 20 height 13
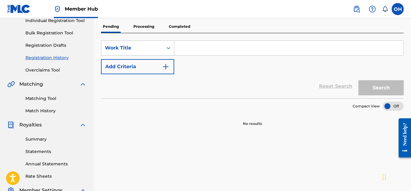
scroll to position [31, 0]
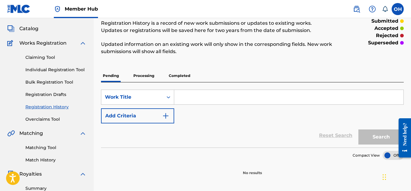
click at [140, 78] on p "Processing" at bounding box center [144, 76] width 24 height 13
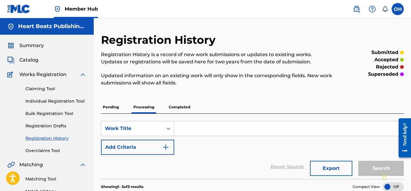
click at [184, 110] on p "Completed" at bounding box center [179, 107] width 25 height 13
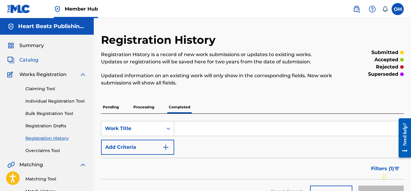
click at [31, 61] on span "Catalog" at bounding box center [28, 60] width 19 height 7
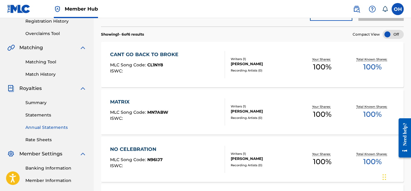
scroll to position [118, 0]
click at [44, 102] on link "Summary" at bounding box center [55, 103] width 61 height 6
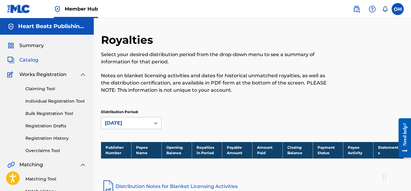
click at [30, 60] on span "Catalog" at bounding box center [28, 60] width 19 height 7
